Goal: Task Accomplishment & Management: Manage account settings

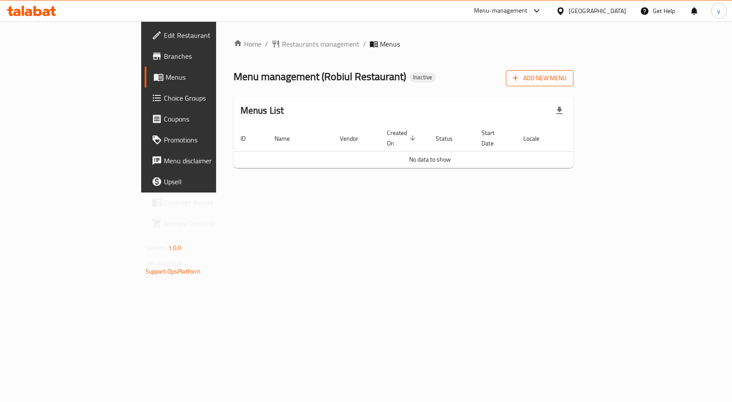
click at [566, 80] on span "Add New Menu" at bounding box center [540, 78] width 54 height 11
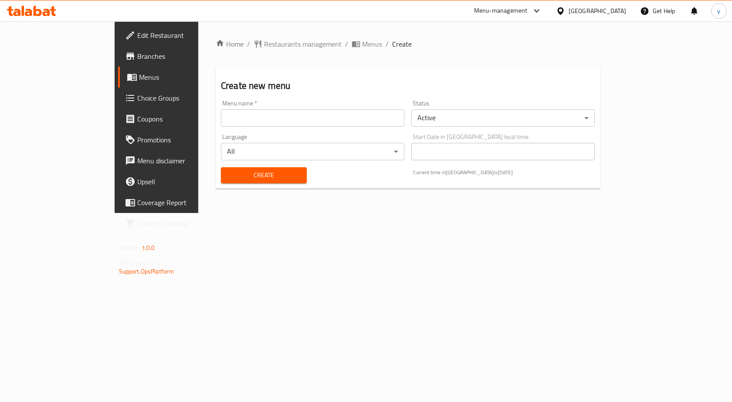
click at [341, 121] on input "text" at bounding box center [312, 117] width 183 height 17
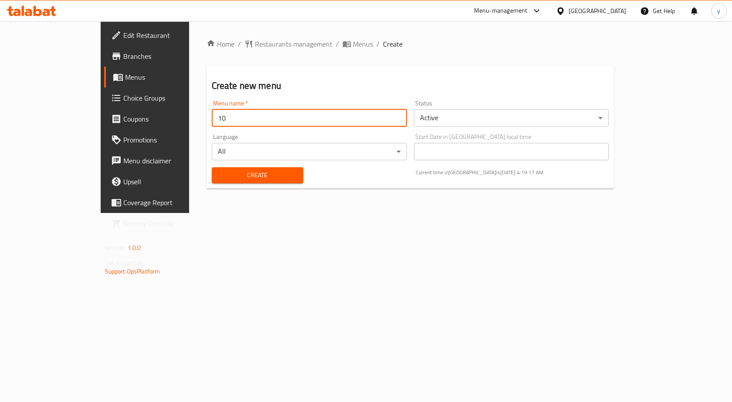
type input "1"
type input "[DATE]"
click at [237, 170] on span "Create" at bounding box center [258, 175] width 78 height 11
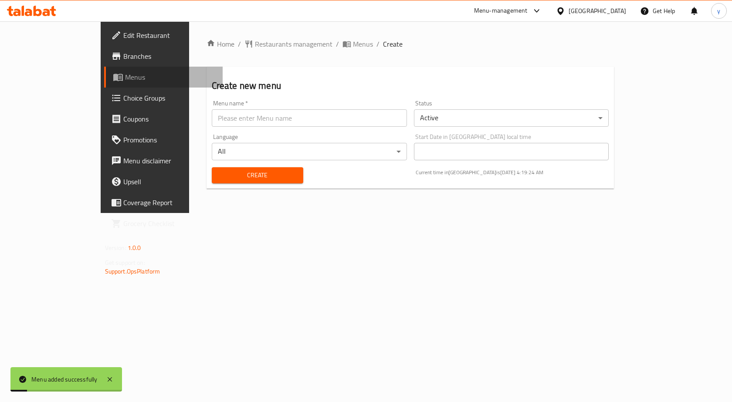
click at [125, 78] on span "Menus" at bounding box center [170, 77] width 91 height 10
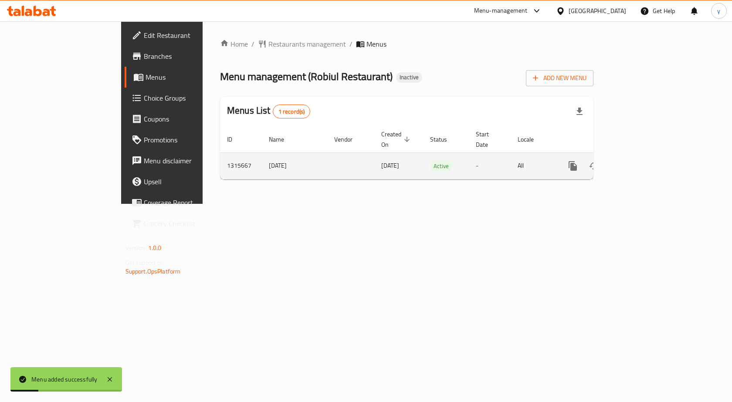
click at [641, 161] on icon "enhanced table" at bounding box center [635, 166] width 10 height 10
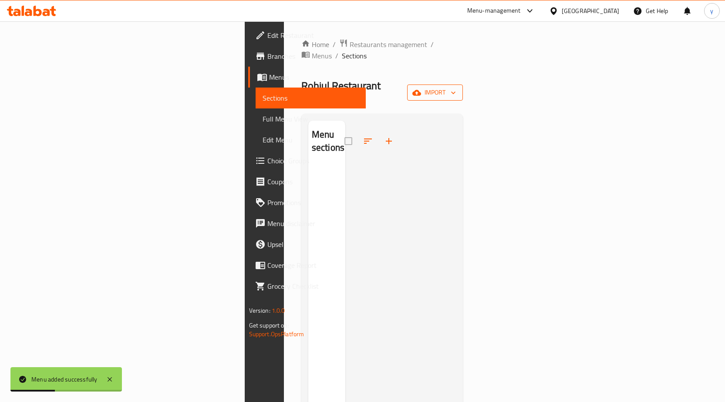
click at [421, 90] on icon "button" at bounding box center [417, 93] width 9 height 6
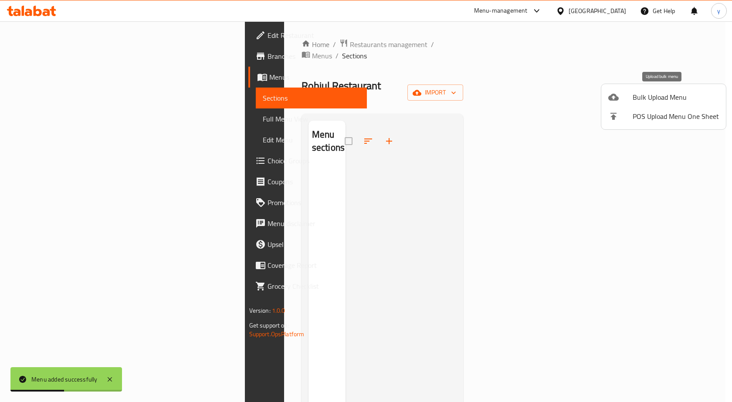
click at [642, 88] on ul "Bulk Upload Menu POS Upload Menu One Sheet" at bounding box center [663, 106] width 125 height 45
click at [641, 92] on span "Bulk Upload Menu" at bounding box center [676, 97] width 86 height 10
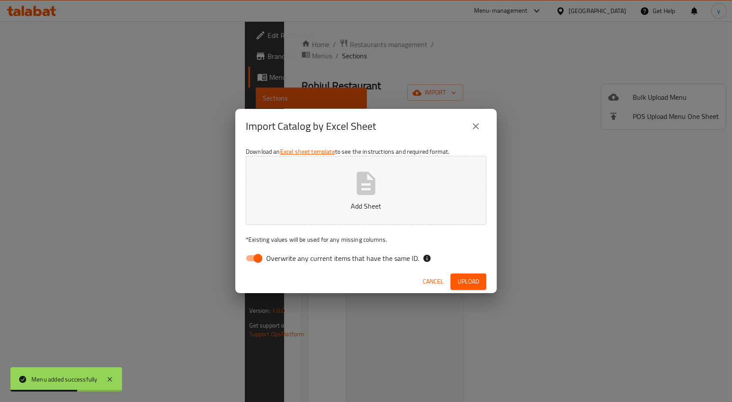
click at [262, 256] on input "Overwrite any current items that have the same ID." at bounding box center [258, 258] width 50 height 17
checkbox input "false"
click at [423, 176] on button "Add Sheet" at bounding box center [366, 190] width 241 height 69
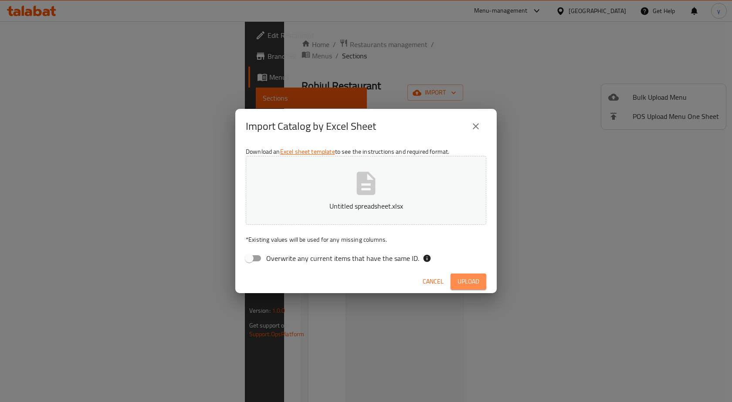
click at [481, 286] on button "Upload" at bounding box center [469, 282] width 36 height 16
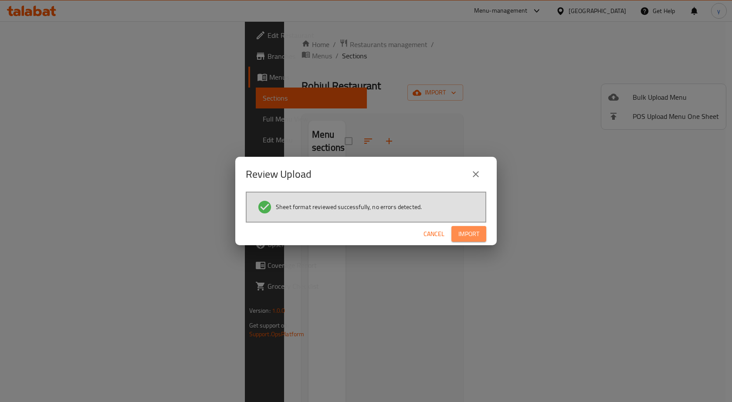
click at [473, 241] on button "Import" at bounding box center [468, 234] width 35 height 16
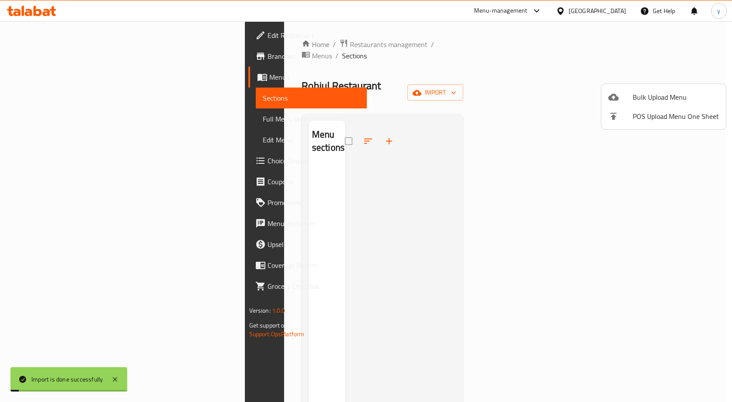
click at [65, 121] on div at bounding box center [366, 201] width 732 height 402
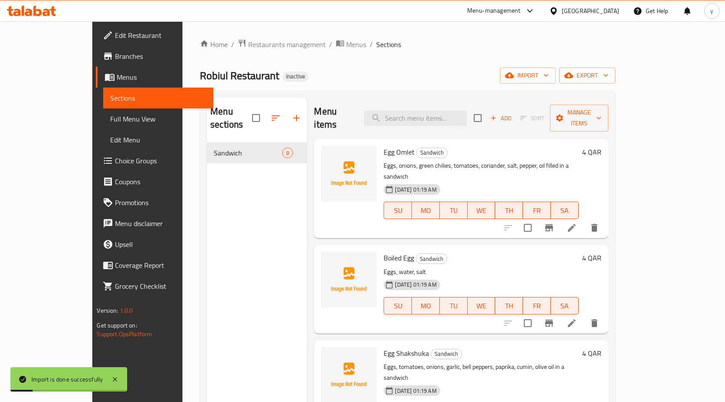
click at [110, 121] on span "Full Menu View" at bounding box center [158, 119] width 96 height 10
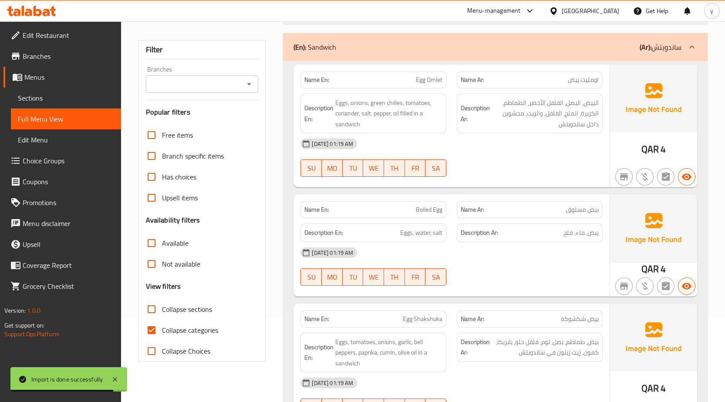
scroll to position [87, 0]
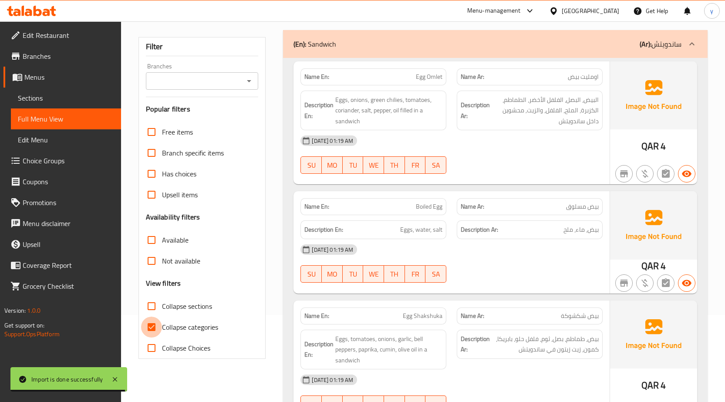
click at [156, 328] on input "Collapse categories" at bounding box center [151, 327] width 21 height 21
checkbox input "false"
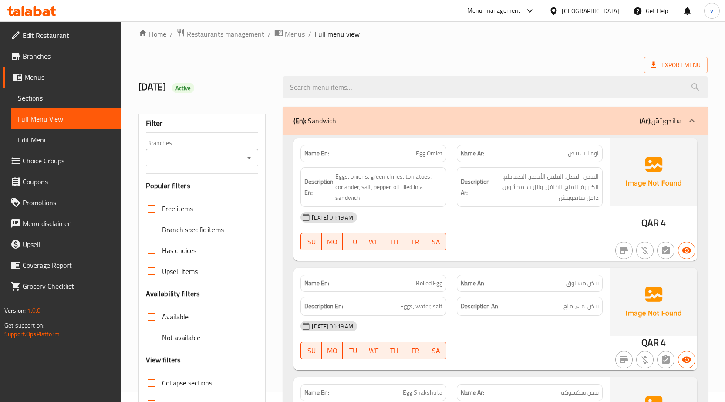
scroll to position [0, 0]
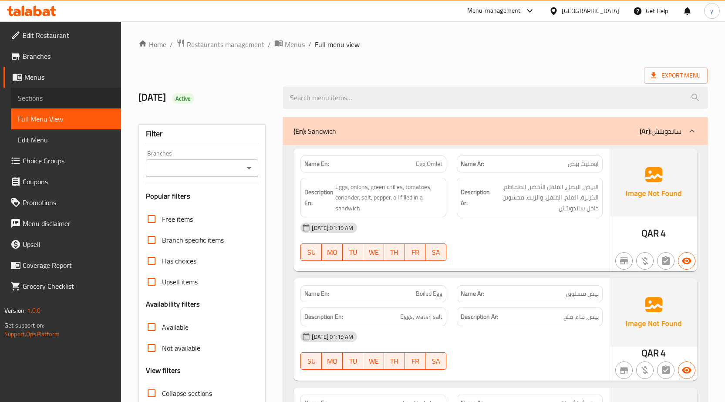
click at [54, 104] on link "Sections" at bounding box center [66, 98] width 110 height 21
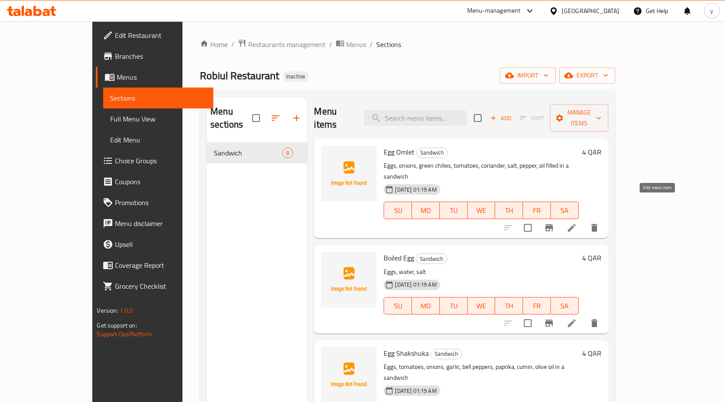
click at [577, 223] on icon at bounding box center [572, 228] width 10 height 10
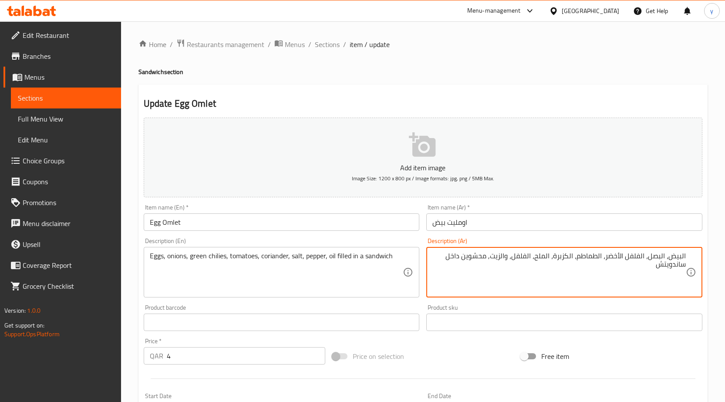
click at [607, 254] on textarea "البيض، البصل، الفلفل الأخضر، الطماطم، الكزبرة، الملح، الفلفل، والزيت, محشوين دا…" at bounding box center [560, 272] width 254 height 41
click at [606, 259] on textarea "البيض، البصل، الفلفل الأخضر، الطماطم، الكزبرة، الملح، الفلفل، والزيت, محشوين دا…" at bounding box center [560, 272] width 254 height 41
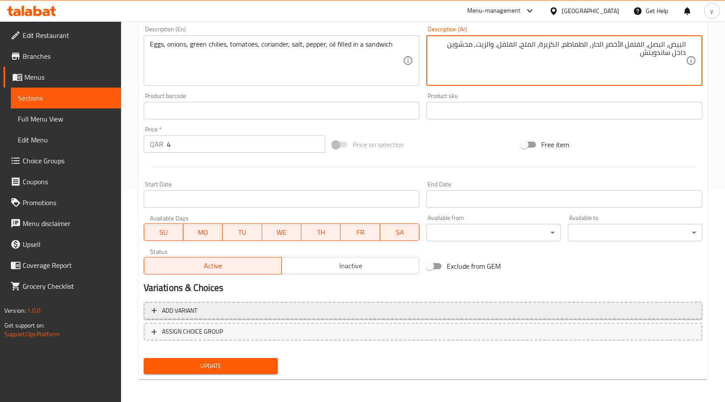
scroll to position [213, 0]
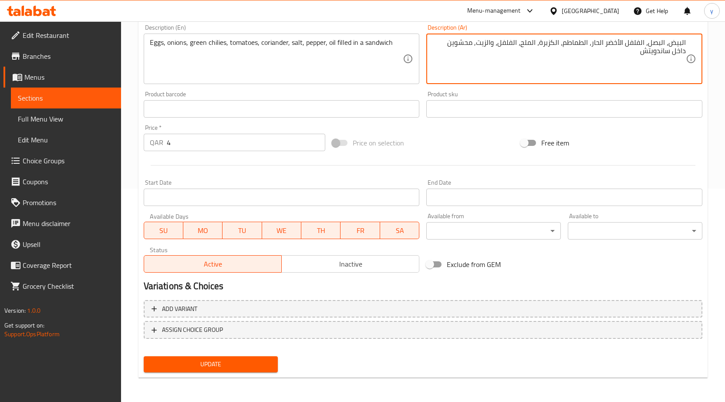
type textarea "البيض، البصل، الفلفل الأخضر الحار، الطماطم، الكزبرة، الملح، الفلفل، والزيت, محش…"
click at [199, 366] on span "Update" at bounding box center [211, 364] width 121 height 11
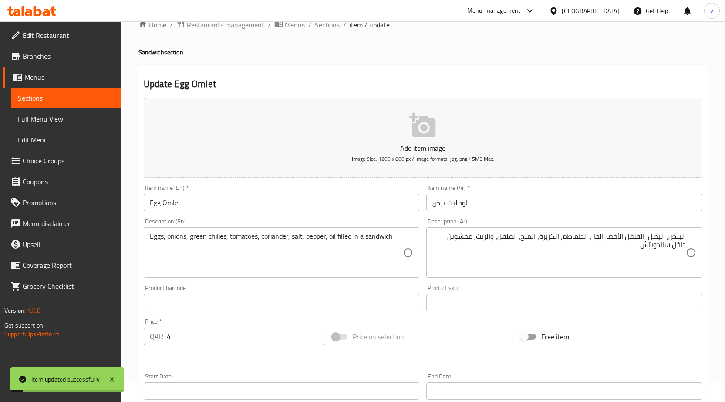
scroll to position [0, 0]
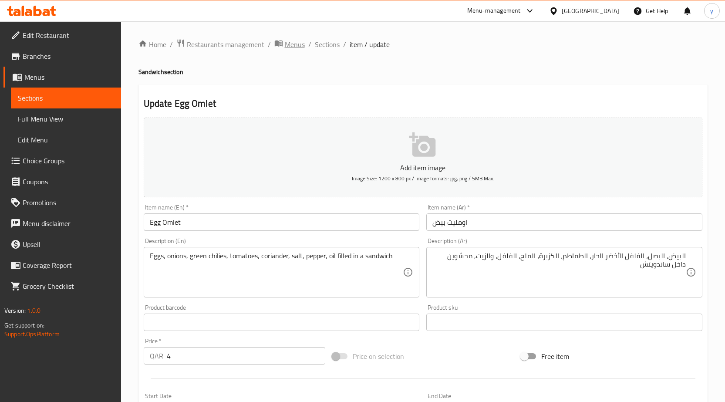
click at [296, 44] on span "Menus" at bounding box center [295, 44] width 20 height 10
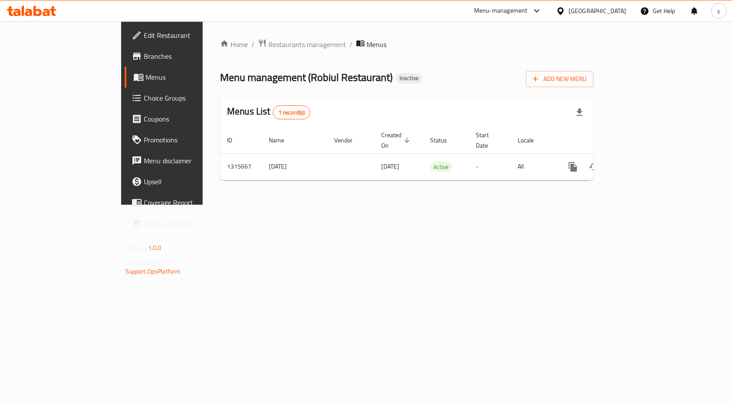
click at [430, 205] on div "Home / Restaurants management / Menus Menu management ( Robiul Restaurant ) Ina…" at bounding box center [407, 112] width 408 height 183
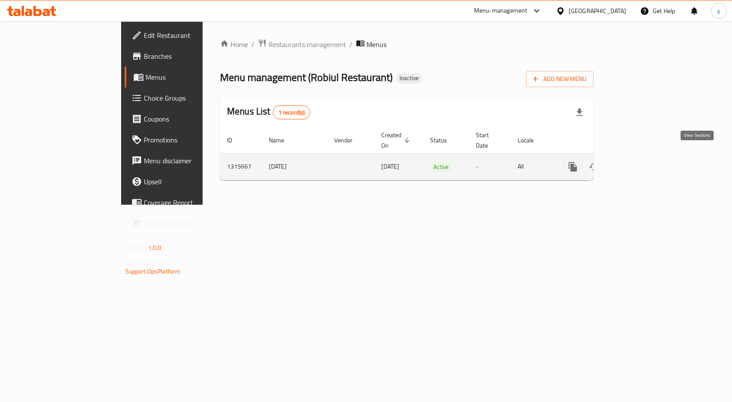
click at [646, 162] on link "enhanced table" at bounding box center [635, 166] width 21 height 21
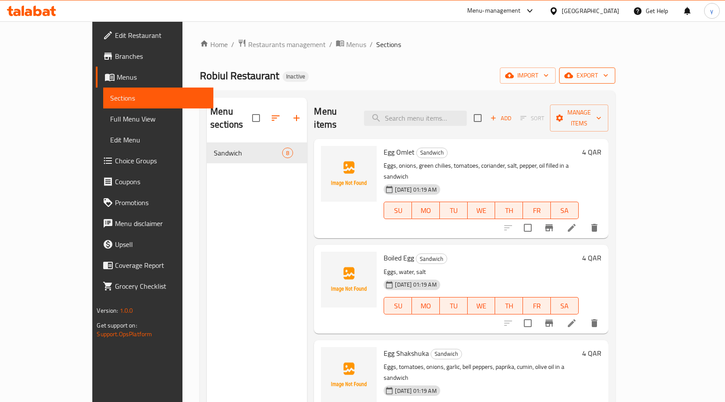
click at [616, 81] on button "export" at bounding box center [587, 76] width 56 height 16
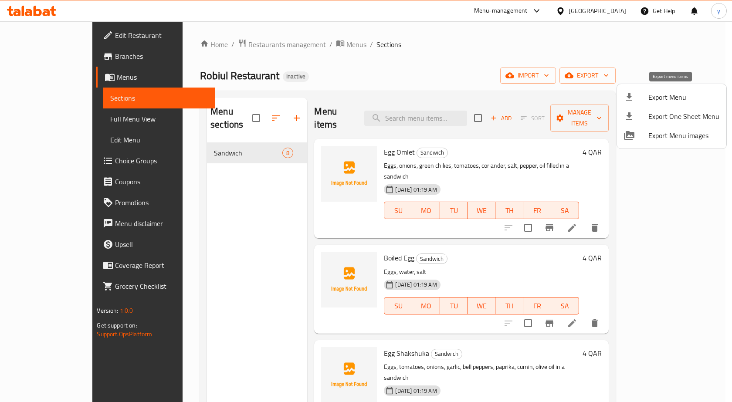
click at [663, 100] on span "Export Menu" at bounding box center [683, 97] width 71 height 10
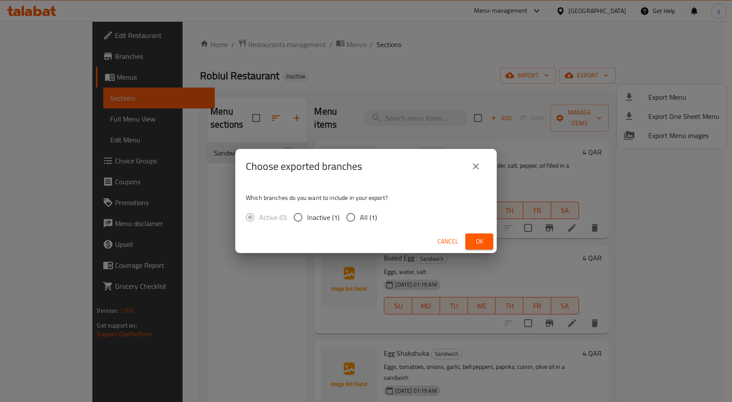
click at [359, 217] on input "All (1)" at bounding box center [351, 217] width 18 height 18
radio input "true"
click at [471, 241] on button "Ok" at bounding box center [479, 242] width 28 height 16
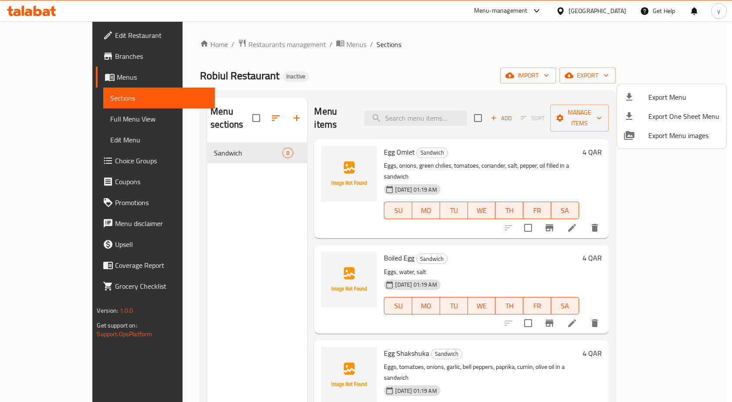
click at [692, 23] on div at bounding box center [366, 201] width 732 height 402
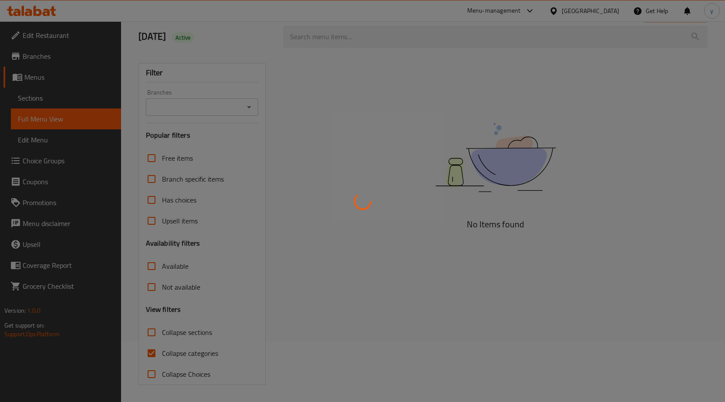
scroll to position [61, 0]
click at [153, 353] on div at bounding box center [362, 201] width 725 height 402
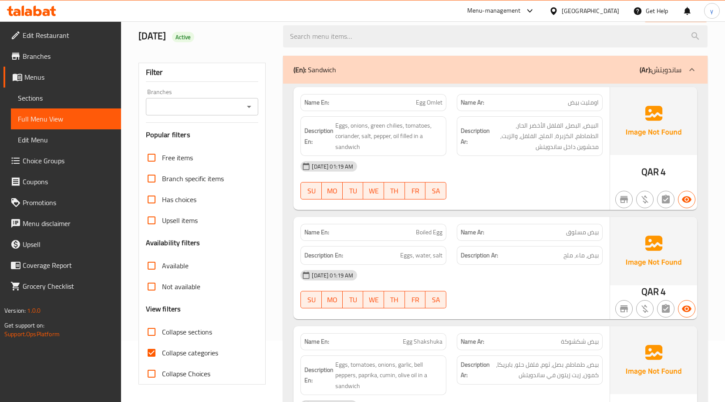
click at [154, 359] on input "Collapse categories" at bounding box center [151, 352] width 21 height 21
checkbox input "false"
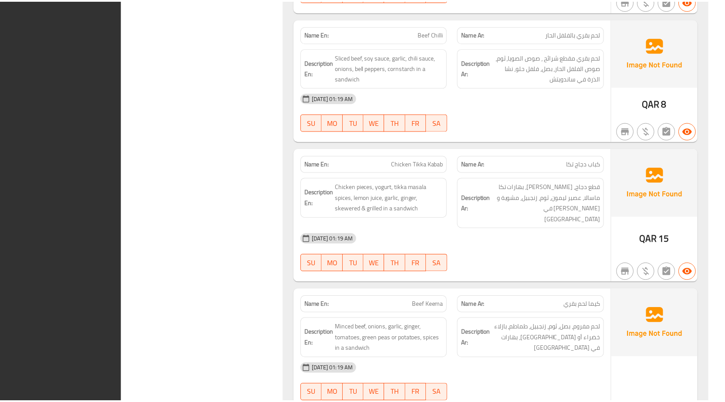
scroll to position [926, 0]
